Goal: Obtain resource: Download file/media

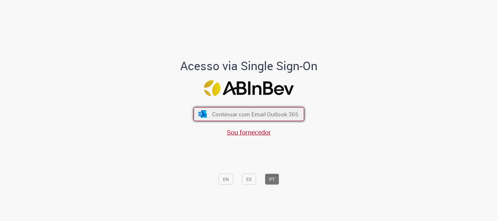
click at [200, 119] on button "Continuar com Email Outlook 365" at bounding box center [249, 114] width 111 height 14
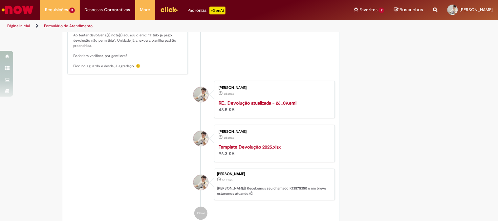
scroll to position [401, 0]
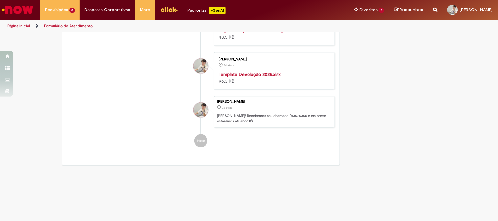
click at [246, 77] on strong "Template Devolução 2025.xlsx" at bounding box center [249, 74] width 62 height 6
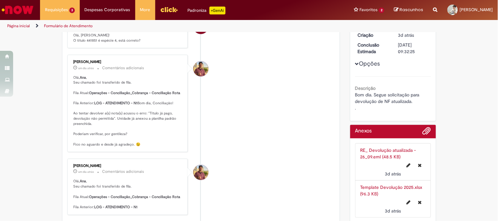
scroll to position [0, 0]
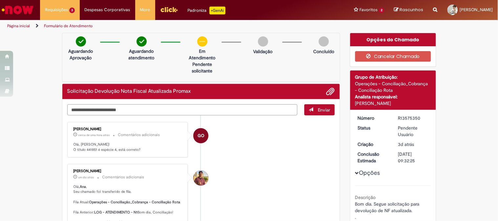
click at [150, 110] on textarea "Digite sua mensagem aqui..." at bounding box center [182, 109] width 230 height 11
type textarea "**********"
click at [313, 111] on span "Enviar" at bounding box center [319, 109] width 30 height 11
